Goal: Check status: Check status

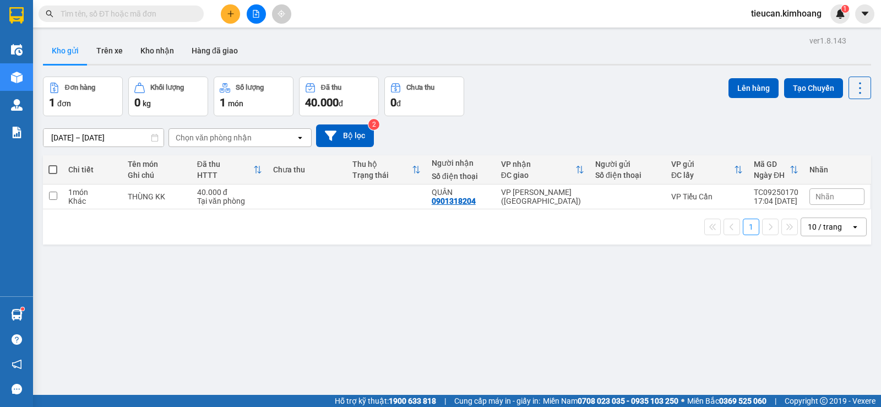
click at [151, 53] on button "Kho nhận" at bounding box center [157, 50] width 51 height 26
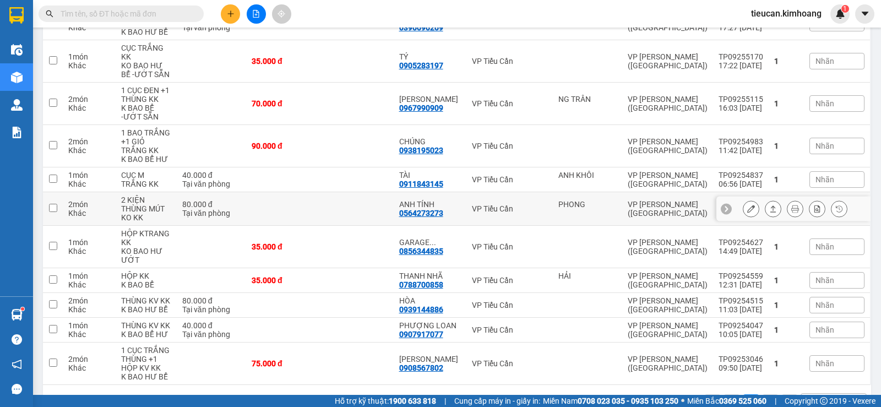
scroll to position [74, 0]
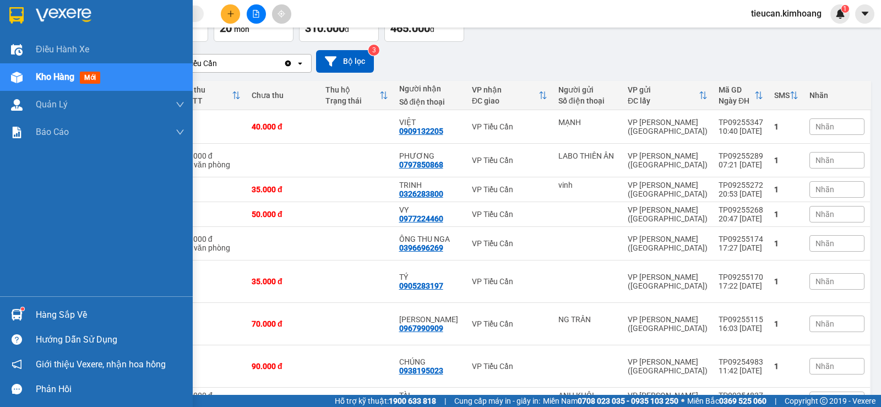
click at [38, 307] on div "Hàng sắp về" at bounding box center [110, 315] width 149 height 17
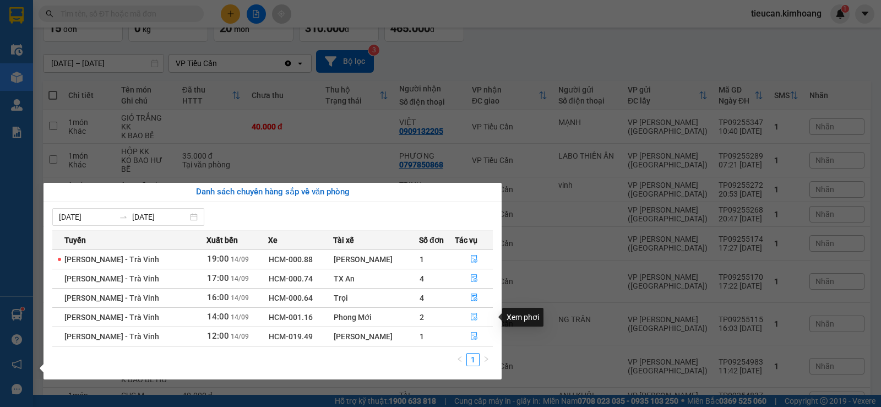
click at [471, 317] on icon "file-done" at bounding box center [474, 317] width 8 height 8
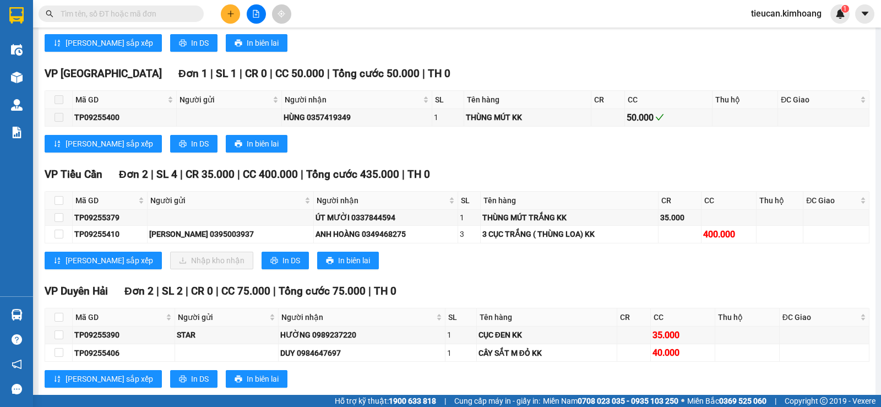
scroll to position [826, 0]
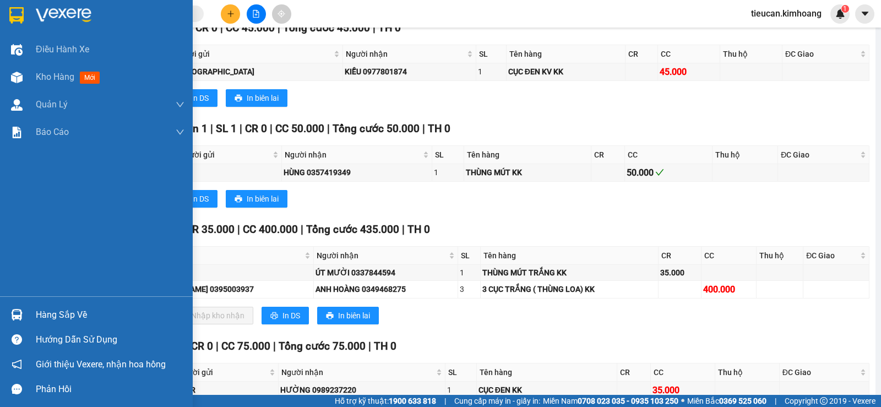
click at [42, 320] on div "Hàng sắp về" at bounding box center [110, 315] width 149 height 17
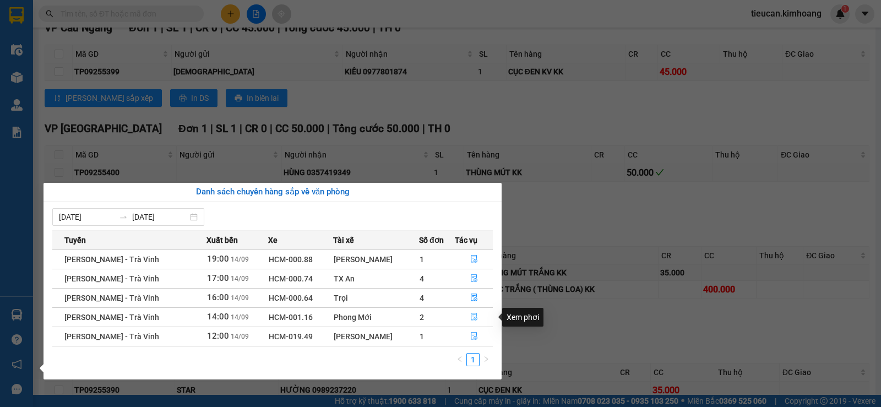
click at [471, 319] on icon "file-done" at bounding box center [474, 317] width 8 height 8
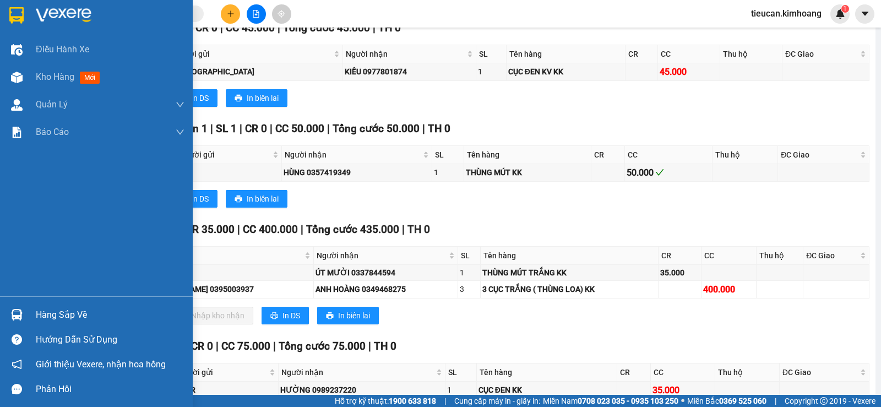
click at [51, 317] on div "Hàng sắp về" at bounding box center [110, 315] width 149 height 17
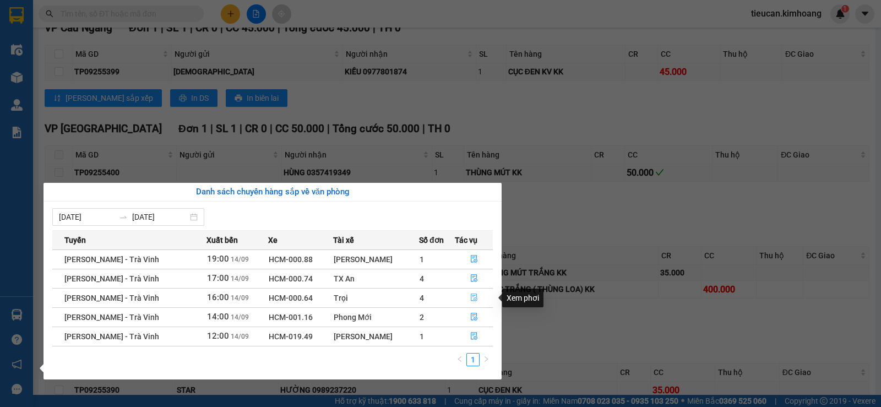
click at [466, 290] on button "button" at bounding box center [473, 298] width 37 height 18
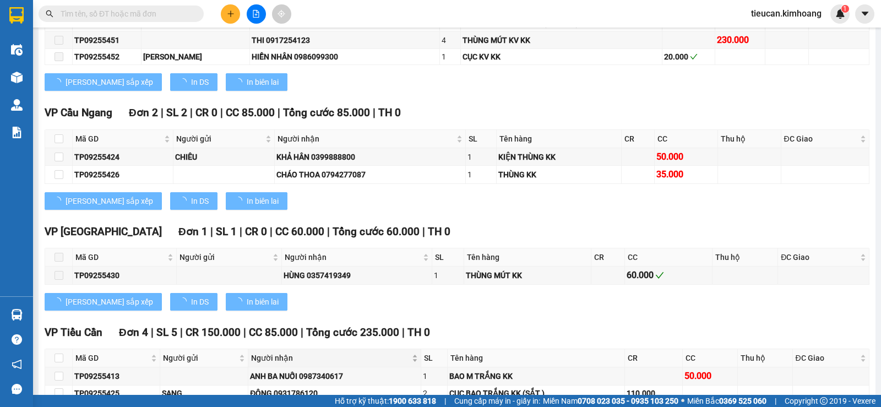
scroll to position [910, 0]
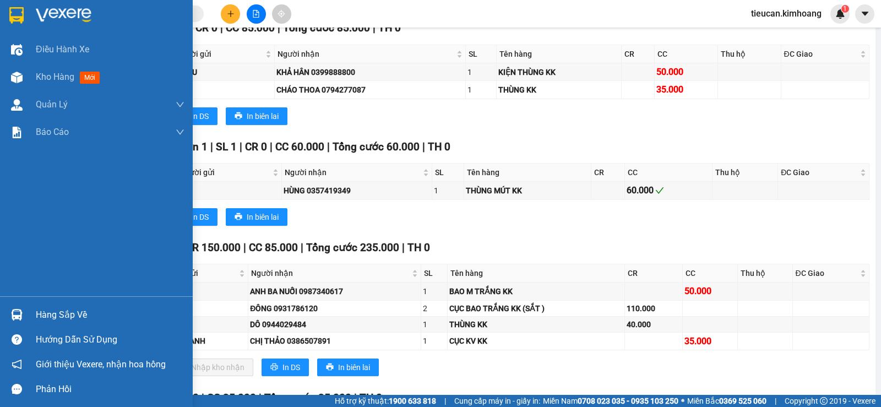
click at [47, 312] on div "Hàng sắp về" at bounding box center [110, 315] width 149 height 17
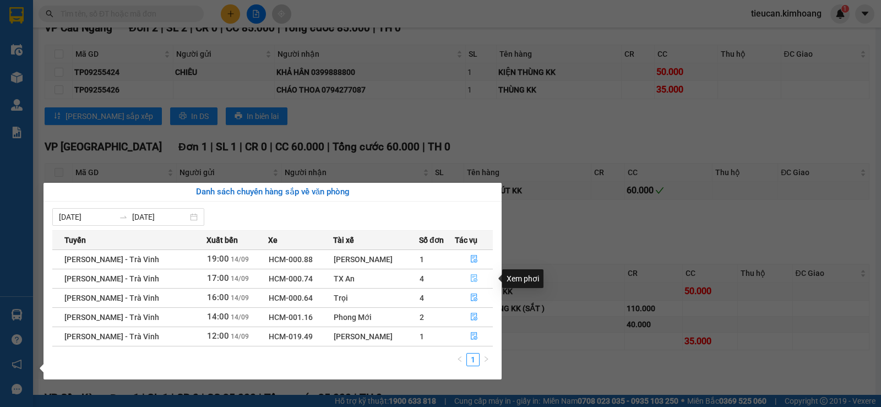
click at [473, 278] on icon "file-done" at bounding box center [474, 278] width 8 height 8
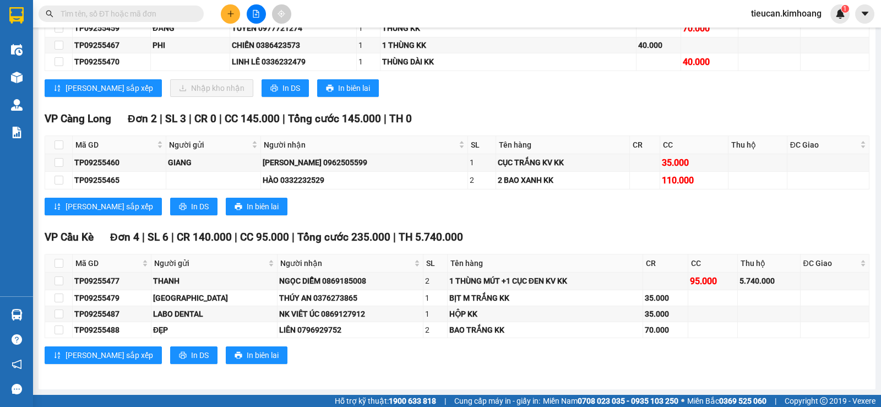
scroll to position [678, 0]
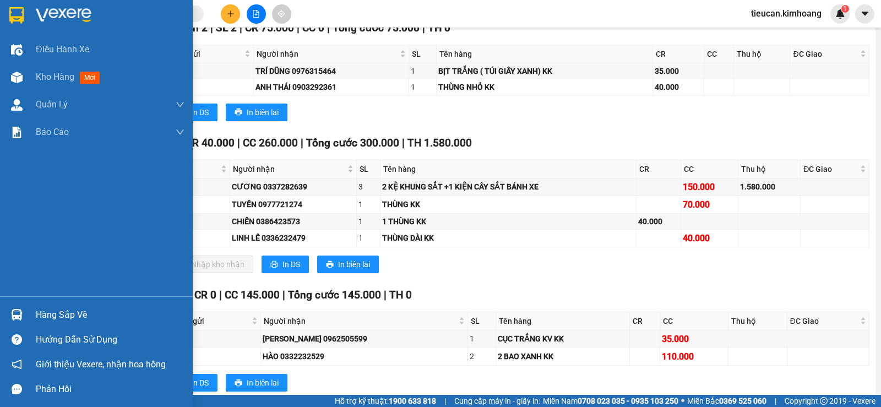
click at [33, 314] on div "Hàng sắp về" at bounding box center [96, 314] width 193 height 25
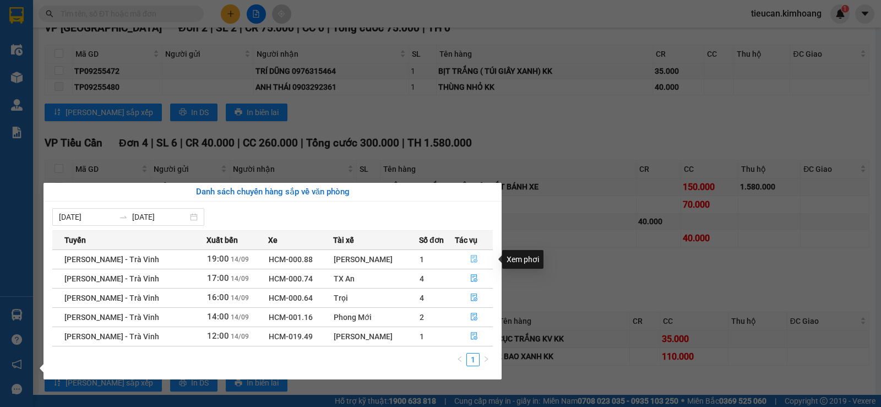
click at [471, 258] on icon "file-done" at bounding box center [474, 259] width 7 height 8
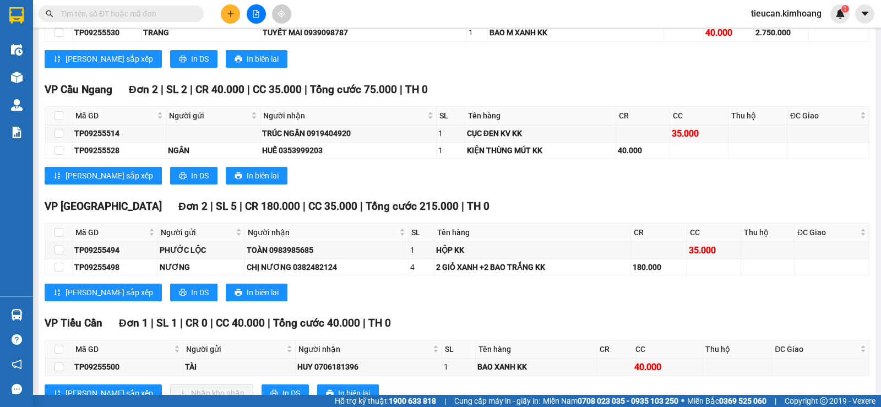
scroll to position [739, 0]
